Goal: Find specific page/section: Find specific page/section

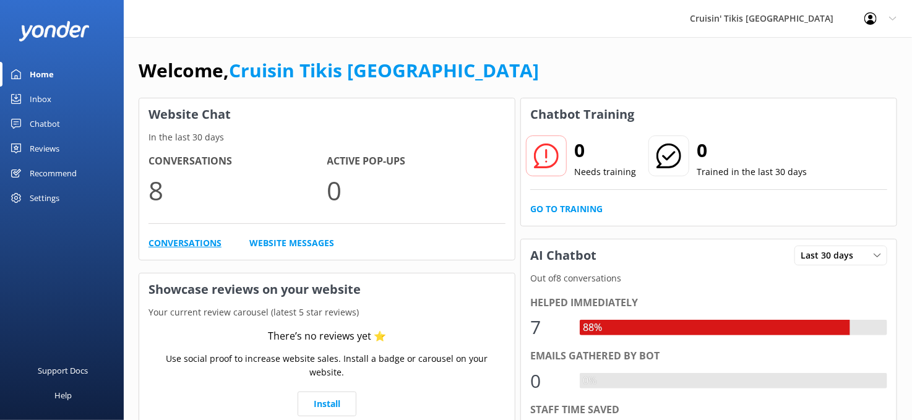
click at [194, 246] on link "Conversations" at bounding box center [184, 243] width 73 height 14
